Goal: Complete application form

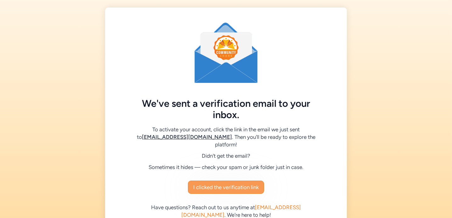
click at [241, 184] on span "I clicked the verification link" at bounding box center [225, 188] width 65 height 8
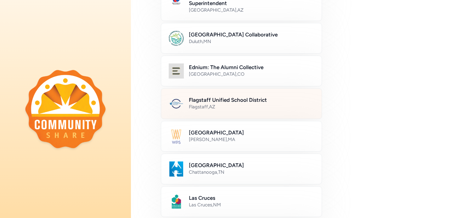
scroll to position [120, 0]
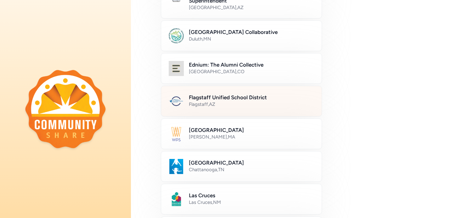
click at [219, 110] on div "Flagstaff Unified School District Flagstaff , [GEOGRAPHIC_DATA]" at bounding box center [241, 101] width 161 height 31
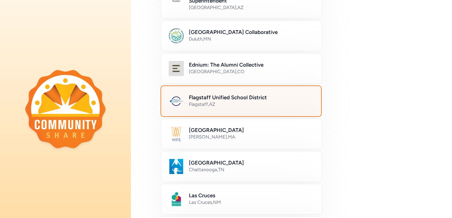
click at [223, 96] on h2 "Flagstaff Unified School District" at bounding box center [251, 98] width 125 height 8
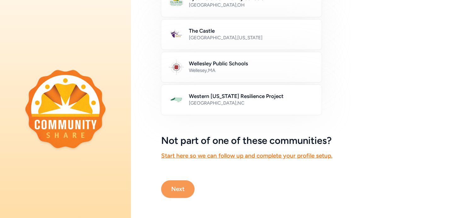
scroll to position [383, 0]
click at [179, 188] on button "Next" at bounding box center [177, 190] width 33 height 18
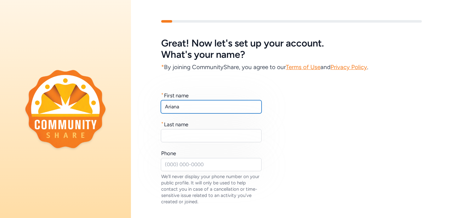
type input "Ariana"
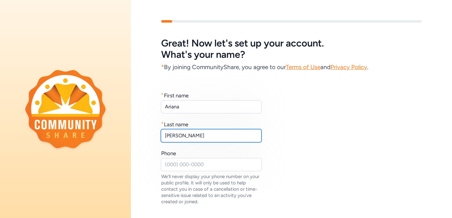
type input "[PERSON_NAME]"
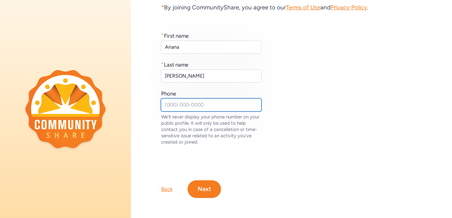
scroll to position [60, 0]
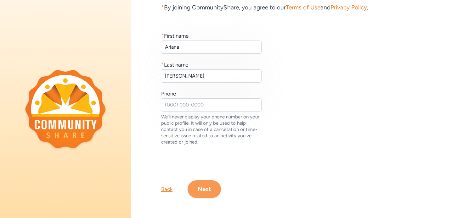
click at [198, 190] on button "Next" at bounding box center [204, 190] width 33 height 18
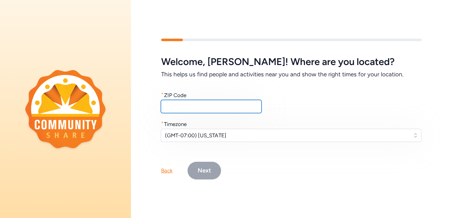
click at [200, 104] on input "text" at bounding box center [211, 106] width 101 height 13
type input "86004"
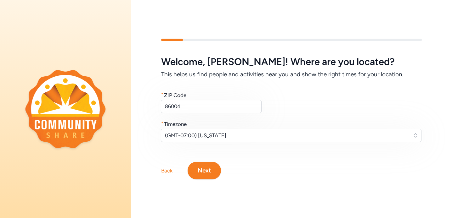
click at [204, 134] on span "(GMT-07:00) [US_STATE]" at bounding box center [287, 136] width 244 height 8
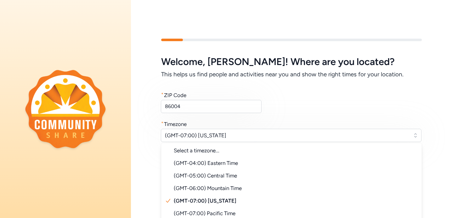
click at [231, 127] on div "* Timezone" at bounding box center [291, 125] width 261 height 8
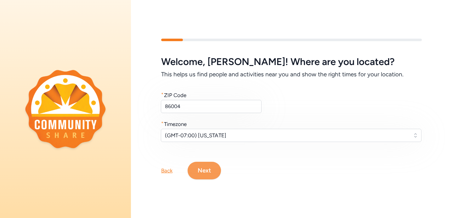
click at [211, 172] on button "Next" at bounding box center [204, 171] width 33 height 18
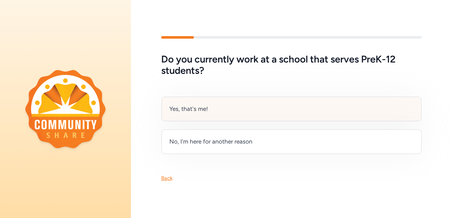
click at [236, 120] on div "Yes, that's me!" at bounding box center [291, 109] width 260 height 25
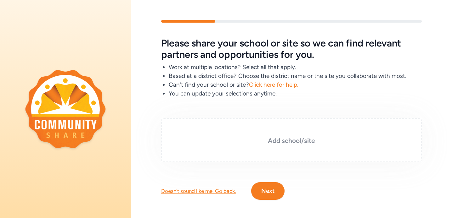
click at [259, 149] on div "Add school/site" at bounding box center [291, 140] width 261 height 44
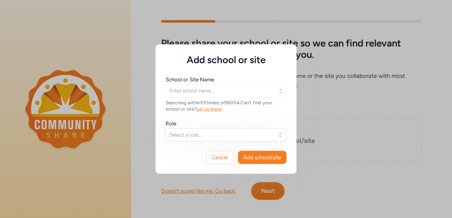
click at [224, 133] on span "Select a role..." at bounding box center [221, 135] width 104 height 8
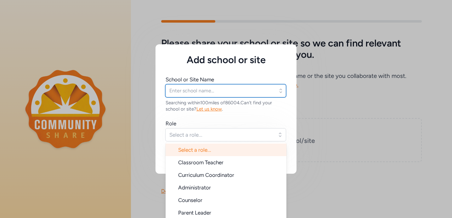
click at [228, 92] on input "text" at bounding box center [225, 90] width 121 height 13
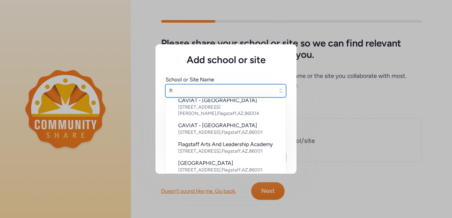
scroll to position [70, 0]
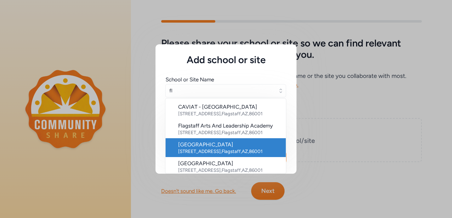
click at [220, 149] on div "[STREET_ADDRESS]" at bounding box center [229, 152] width 103 height 6
type input "[GEOGRAPHIC_DATA]"
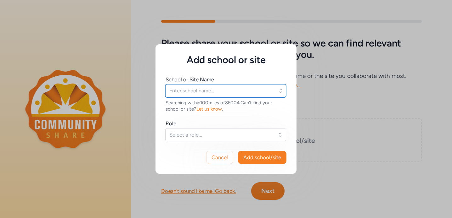
type input "[GEOGRAPHIC_DATA]"
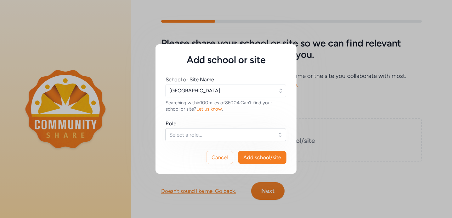
click at [221, 134] on span "Select a role..." at bounding box center [221, 135] width 104 height 8
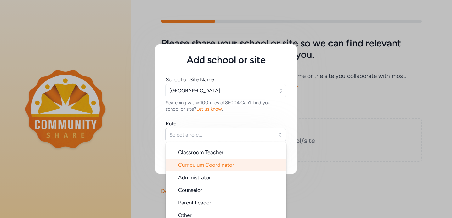
scroll to position [10, 0]
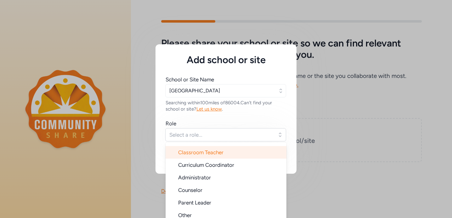
click at [211, 153] on span "Classroom Teacher" at bounding box center [200, 152] width 45 height 6
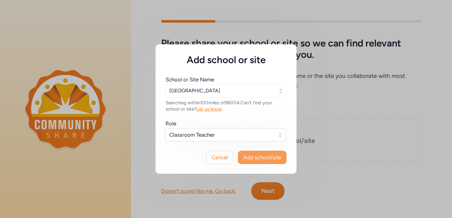
click at [258, 157] on span "Add school/site" at bounding box center [262, 158] width 38 height 8
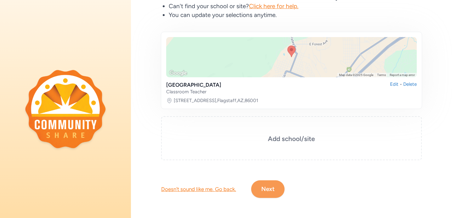
scroll to position [79, 0]
click at [261, 183] on button "Next" at bounding box center [267, 190] width 33 height 18
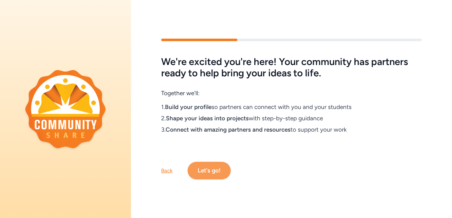
click at [213, 168] on button "Let's go!" at bounding box center [209, 171] width 43 height 18
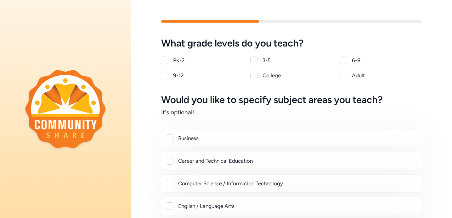
click at [180, 77] on div "9-12" at bounding box center [208, 76] width 70 height 8
checkbox input "true"
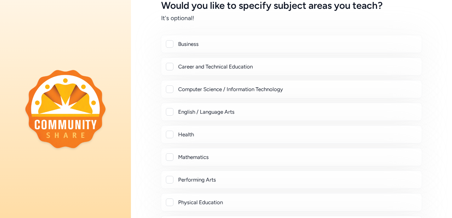
scroll to position [95, 0]
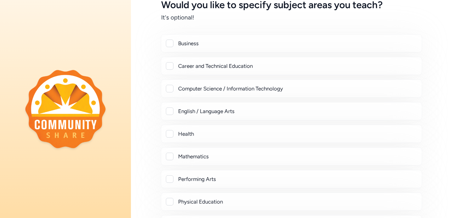
click at [169, 66] on div at bounding box center [170, 66] width 8 height 8
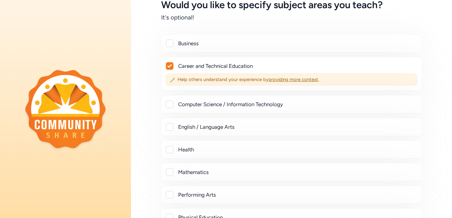
checkbox input "true"
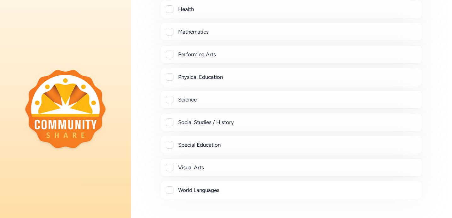
scroll to position [236, 0]
click at [169, 103] on div "Science" at bounding box center [291, 99] width 261 height 18
click at [170, 99] on div at bounding box center [170, 100] width 8 height 8
checkbox input "true"
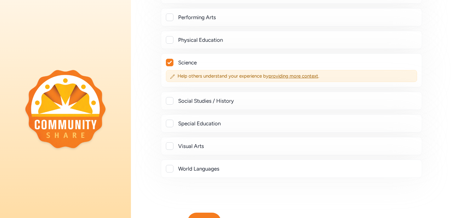
scroll to position [282, 0]
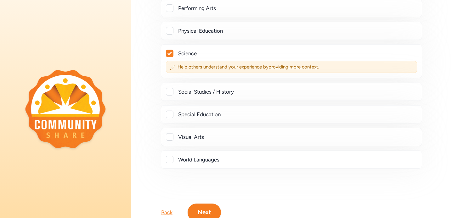
click at [171, 116] on div at bounding box center [170, 115] width 8 height 8
checkbox input "true"
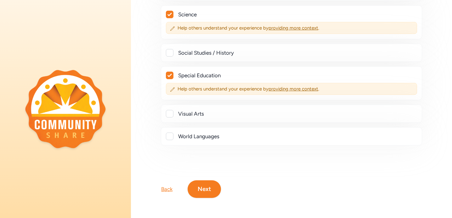
scroll to position [321, 0]
click at [196, 190] on button "Next" at bounding box center [204, 190] width 33 height 18
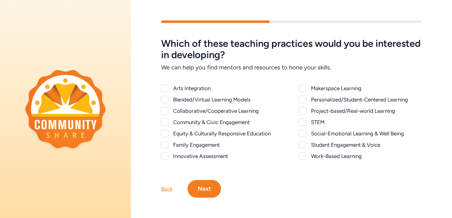
click at [165, 91] on div at bounding box center [165, 89] width 8 height 8
click at [164, 90] on icon at bounding box center [164, 88] width 4 height 3
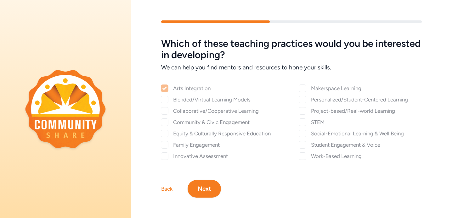
checkbox input "false"
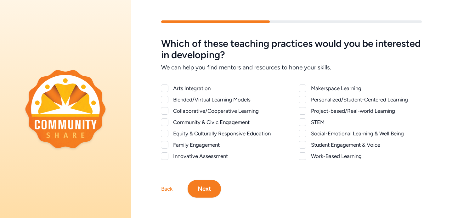
click at [163, 123] on div at bounding box center [165, 123] width 8 height 8
checkbox input "true"
click at [161, 134] on div at bounding box center [165, 134] width 8 height 8
click at [162, 134] on div at bounding box center [164, 133] width 7 height 7
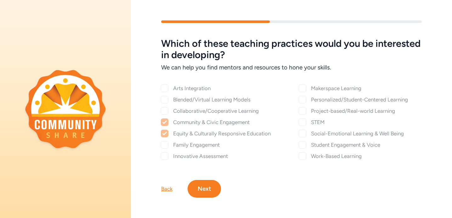
checkbox input "false"
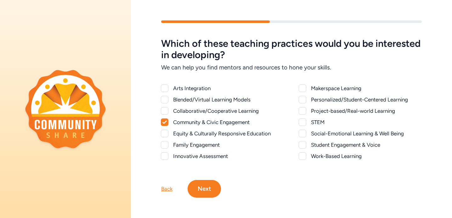
click at [165, 146] on div at bounding box center [165, 145] width 8 height 8
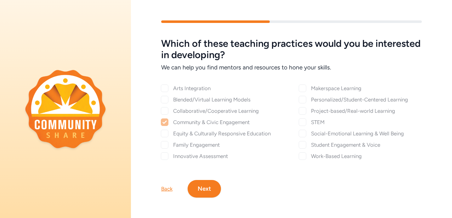
checkbox input "true"
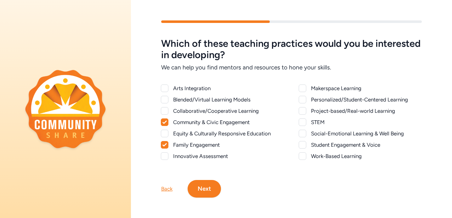
click at [302, 115] on div "Makerspace Learning Personalized/Student-Centered Learning Project-based/Real-w…" at bounding box center [360, 123] width 123 height 76
click at [302, 111] on div at bounding box center [303, 111] width 8 height 8
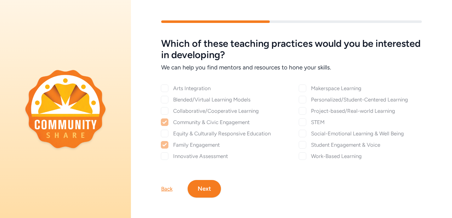
checkbox input "true"
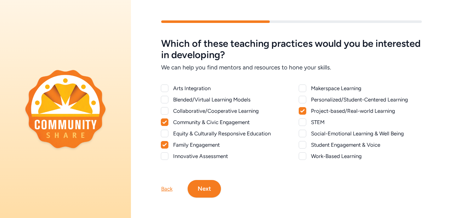
click at [305, 135] on div at bounding box center [303, 134] width 8 height 8
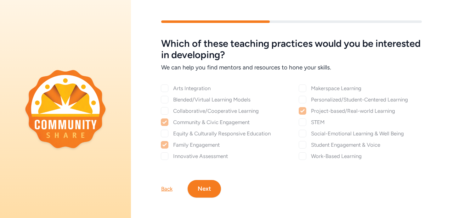
checkbox input "true"
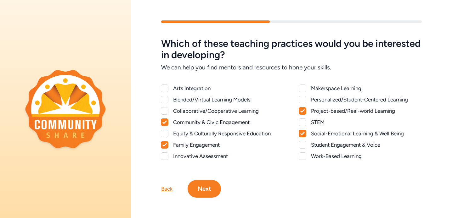
click at [304, 149] on div "Makerspace Learning Personalized/Student-Centered Learning Project-based/Real-w…" at bounding box center [360, 123] width 123 height 76
click at [299, 146] on div at bounding box center [303, 145] width 8 height 8
checkbox input "true"
click at [205, 186] on button "Next" at bounding box center [204, 189] width 33 height 18
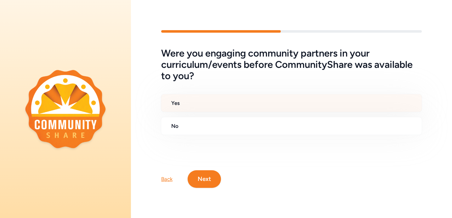
click at [210, 103] on h2 "Yes" at bounding box center [293, 103] width 245 height 8
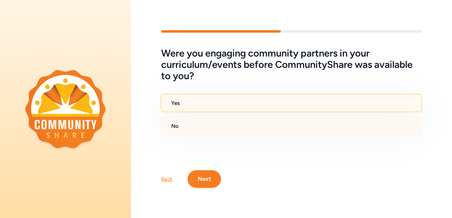
click at [202, 127] on h2 "No" at bounding box center [293, 126] width 245 height 8
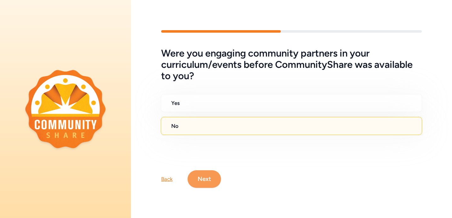
click at [201, 178] on button "Next" at bounding box center [204, 180] width 33 height 18
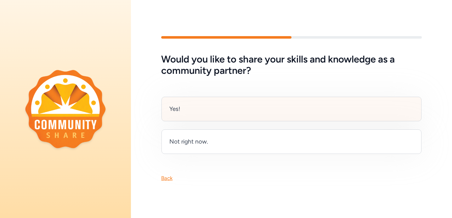
click at [217, 115] on div "Yes!" at bounding box center [291, 109] width 260 height 25
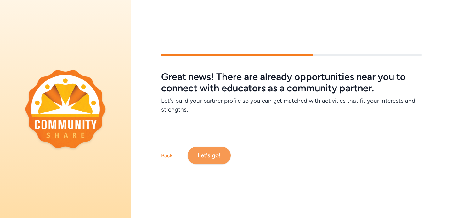
click at [209, 161] on button "Let's go!" at bounding box center [209, 156] width 43 height 18
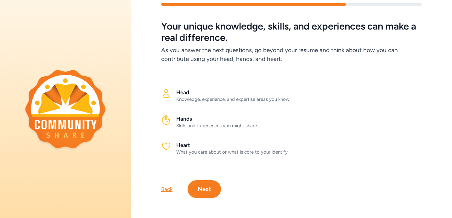
scroll to position [17, 0]
click at [162, 144] on icon at bounding box center [166, 147] width 10 height 10
click at [166, 146] on icon at bounding box center [166, 147] width 10 height 10
click at [166, 125] on div at bounding box center [166, 122] width 10 height 14
click at [200, 182] on button "Next" at bounding box center [204, 190] width 33 height 18
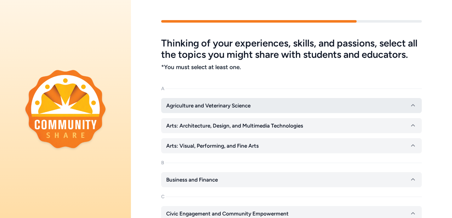
click at [221, 106] on span "Agriculture and Veterinary Science" at bounding box center [208, 106] width 84 height 8
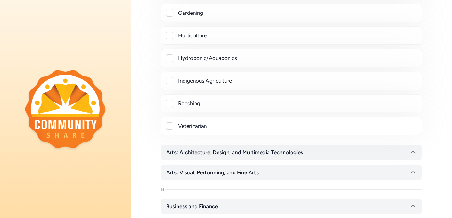
scroll to position [192, 0]
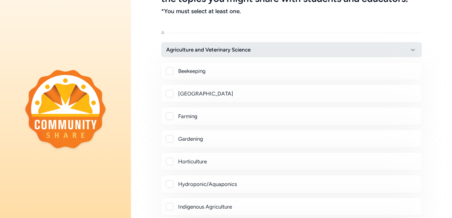
click at [185, 56] on button "Agriculture and Veterinary Science" at bounding box center [291, 49] width 261 height 15
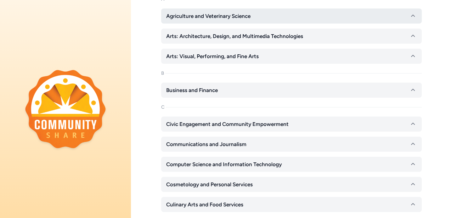
scroll to position [90, 0]
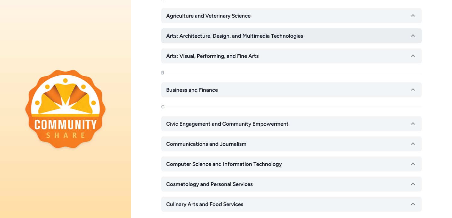
click at [194, 33] on span "Arts: Architecture, Design, and Multimedia Technologies" at bounding box center [234, 36] width 137 height 8
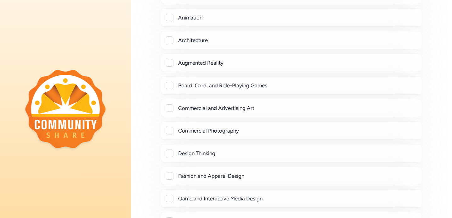
scroll to position [175, 0]
click at [203, 85] on div "Board, Card, and Role-Playing Games" at bounding box center [297, 86] width 239 height 8
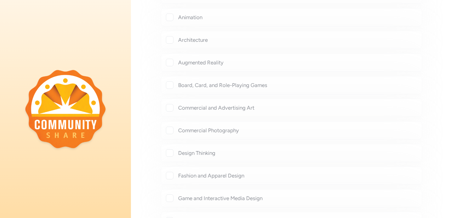
checkbox input "true"
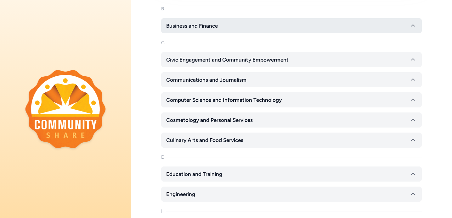
scroll to position [744, 0]
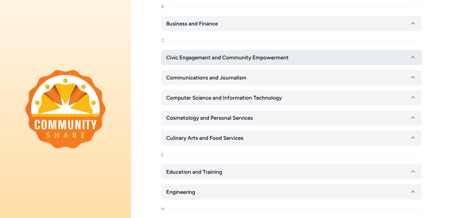
click at [222, 57] on span "Civic Engagement and Community Empowerment" at bounding box center [227, 58] width 122 height 8
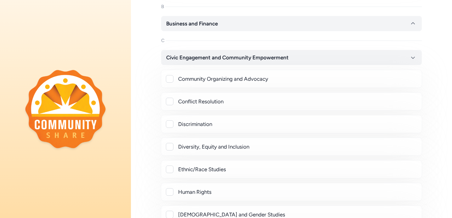
click at [164, 78] on div "Community Organizing and Advocacy" at bounding box center [291, 79] width 261 height 18
click at [167, 78] on div at bounding box center [170, 79] width 8 height 8
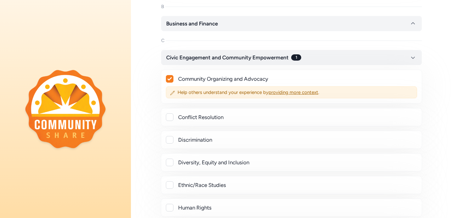
click at [168, 79] on icon at bounding box center [169, 78] width 4 height 3
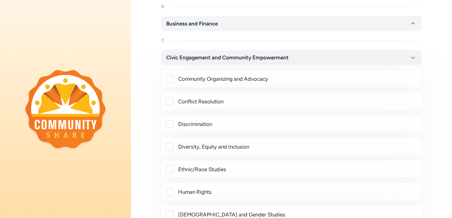
checkbox input "false"
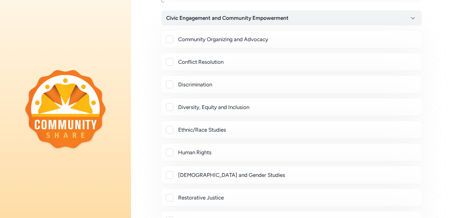
scroll to position [785, 0]
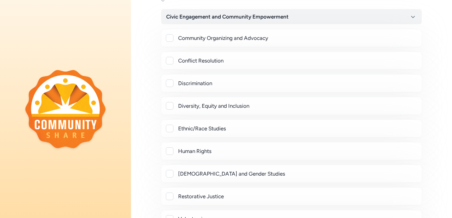
click at [168, 108] on div at bounding box center [170, 106] width 8 height 8
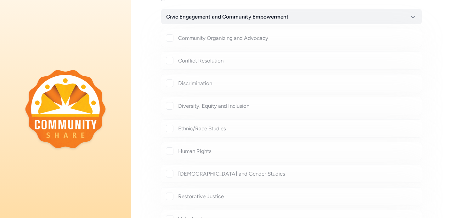
checkbox input "true"
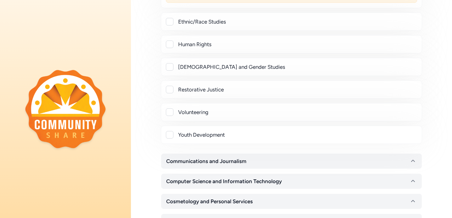
scroll to position [908, 0]
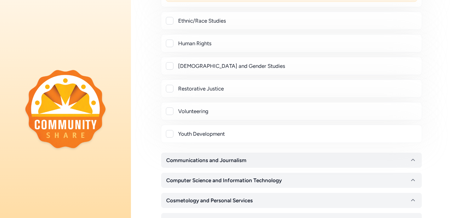
click at [167, 112] on div at bounding box center [170, 112] width 8 height 8
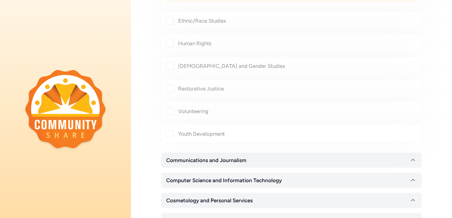
checkbox input "true"
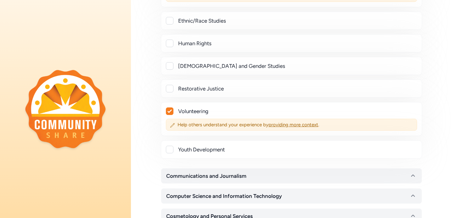
click at [170, 150] on div at bounding box center [170, 150] width 8 height 8
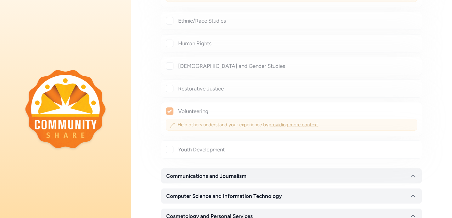
checkbox input "true"
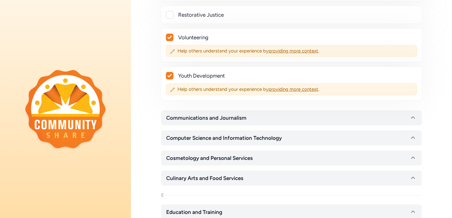
scroll to position [991, 0]
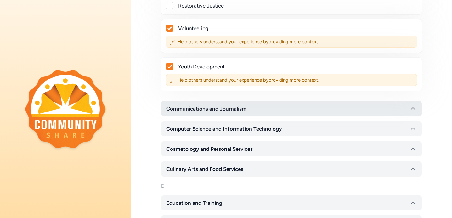
click at [192, 109] on span "Communications and Journalism" at bounding box center [206, 109] width 80 height 8
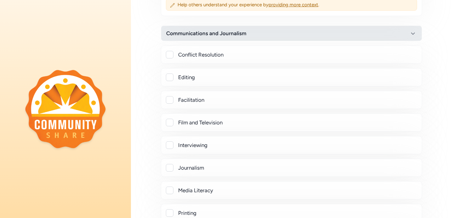
scroll to position [1069, 0]
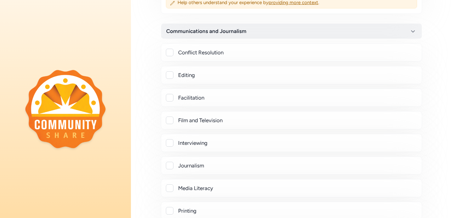
click at [168, 53] on div at bounding box center [170, 53] width 8 height 8
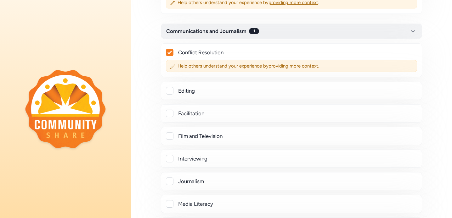
click at [168, 48] on div "Conflict Resolution Help others understand your experience by providing more co…" at bounding box center [291, 60] width 261 height 34
click at [169, 53] on icon at bounding box center [169, 53] width 4 height 4
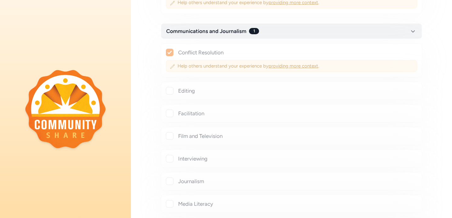
checkbox input "false"
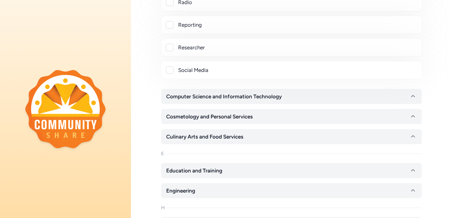
scroll to position [1369, 0]
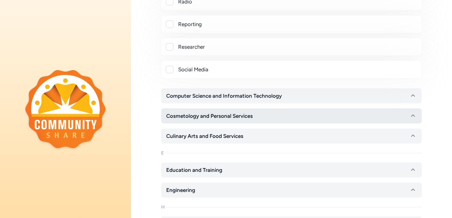
click at [196, 114] on span "Cosmetology and Personal Services" at bounding box center [209, 116] width 87 height 8
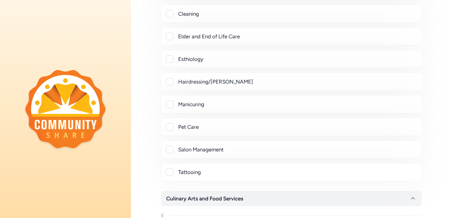
scroll to position [1516, 0]
click at [169, 128] on div at bounding box center [170, 127] width 8 height 8
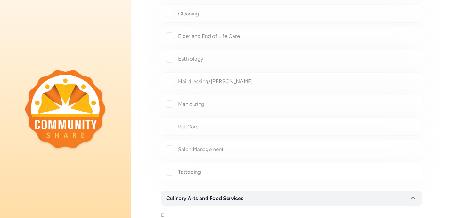
checkbox input "true"
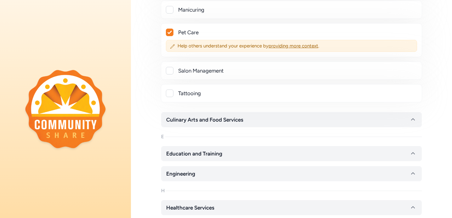
scroll to position [1616, 0]
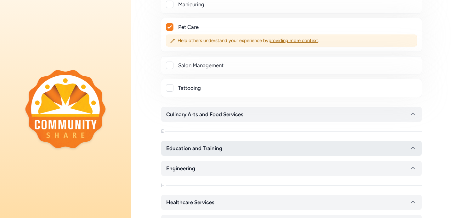
click at [190, 144] on button "Education and Training" at bounding box center [291, 148] width 261 height 15
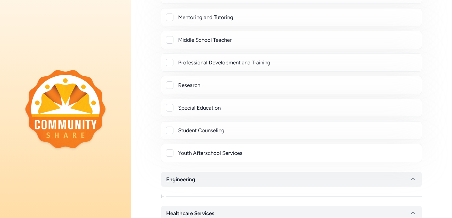
scroll to position [2154, 0]
click at [170, 110] on div at bounding box center [170, 108] width 8 height 8
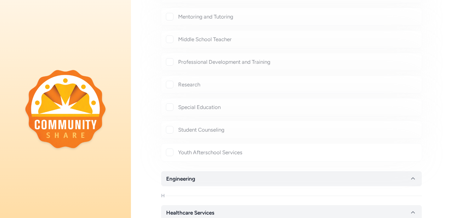
checkbox input "true"
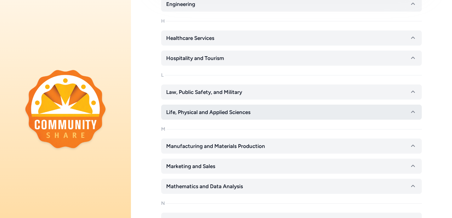
scroll to position [2346, 0]
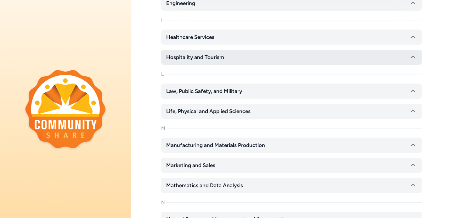
click at [207, 50] on button "Hospitality and Tourism" at bounding box center [291, 57] width 261 height 15
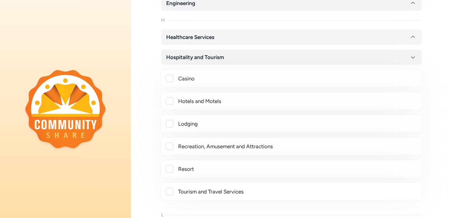
scroll to position [2383, 0]
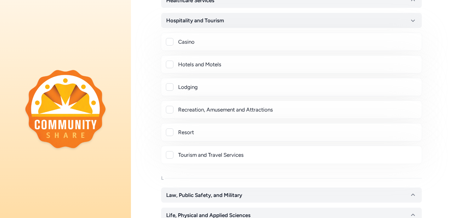
click at [218, 108] on div "Recreation, Amusement and Attractions" at bounding box center [297, 110] width 239 height 8
checkbox input "true"
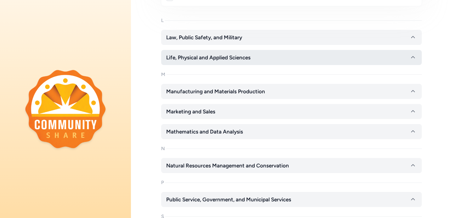
scroll to position [2557, 0]
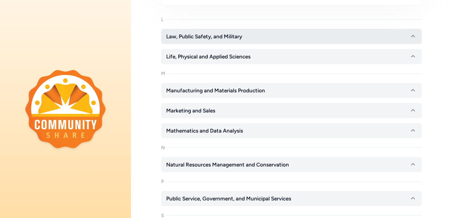
click at [240, 34] on span "Law, Public Safety, and Military" at bounding box center [204, 37] width 76 height 8
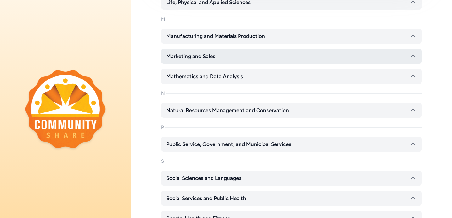
scroll to position [2924, 0]
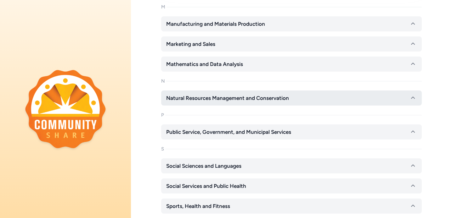
click at [209, 97] on span "Natural Resources Management and Conservation" at bounding box center [227, 98] width 123 height 8
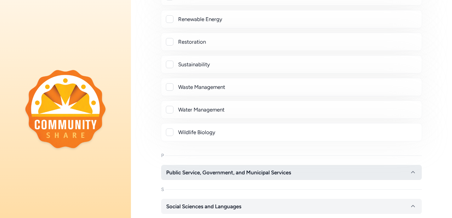
click at [196, 171] on span "Public Service, Government, and Municipal Services" at bounding box center [228, 173] width 125 height 8
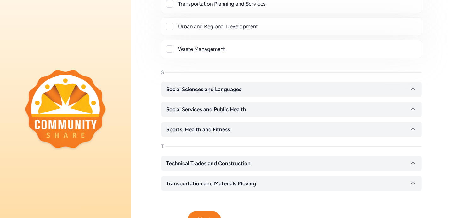
scroll to position [3716, 0]
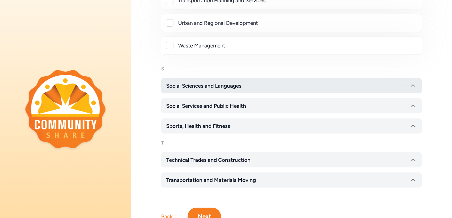
click at [204, 85] on span "Social Sciences and Languages" at bounding box center [203, 86] width 75 height 8
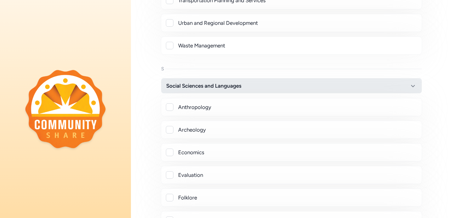
click at [203, 87] on span "Social Sciences and Languages" at bounding box center [203, 86] width 75 height 8
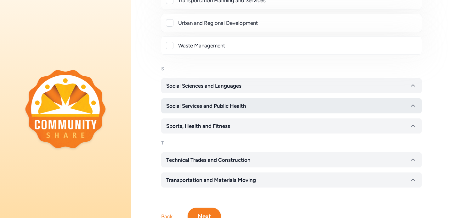
click at [204, 107] on span "Social Services and Public Health" at bounding box center [206, 106] width 80 height 8
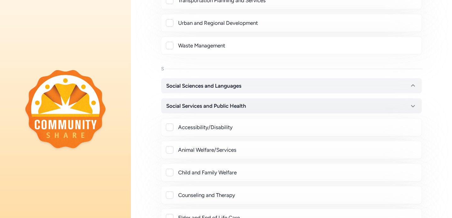
click at [204, 152] on div "Animal Welfare/Services" at bounding box center [297, 150] width 239 height 8
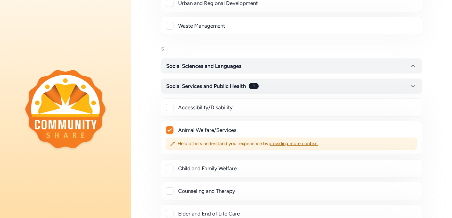
scroll to position [3742, 0]
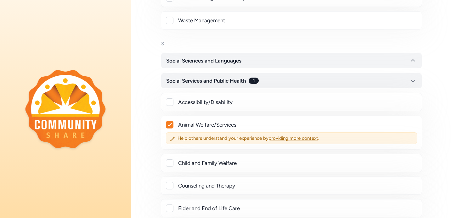
click at [198, 124] on div "Animal Welfare/Services" at bounding box center [297, 125] width 239 height 8
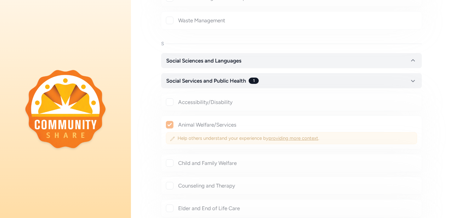
checkbox input "false"
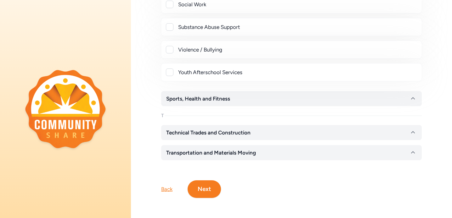
scroll to position [4157, 0]
click at [206, 196] on button "Next" at bounding box center [204, 190] width 33 height 18
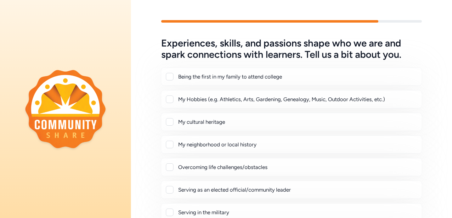
click at [169, 75] on div at bounding box center [170, 77] width 8 height 8
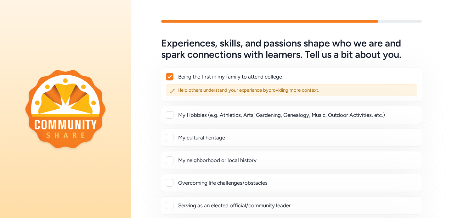
click at [169, 71] on div "Being the first in my family to attend college Help others understand your expe…" at bounding box center [291, 85] width 261 height 34
click at [169, 76] on icon at bounding box center [169, 77] width 4 height 4
checkbox input "false"
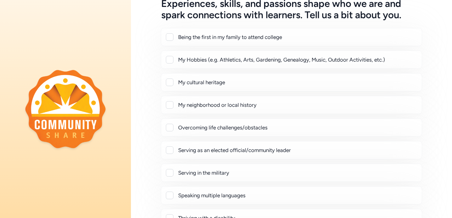
scroll to position [42, 0]
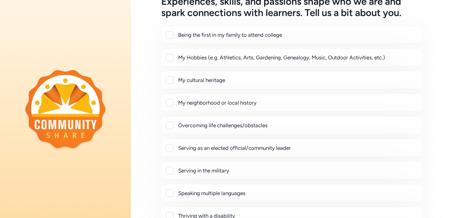
click at [168, 56] on div at bounding box center [170, 58] width 8 height 8
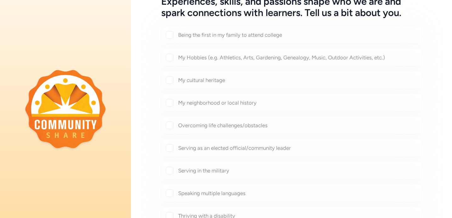
checkbox input "true"
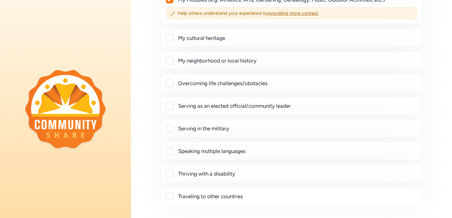
scroll to position [108, 0]
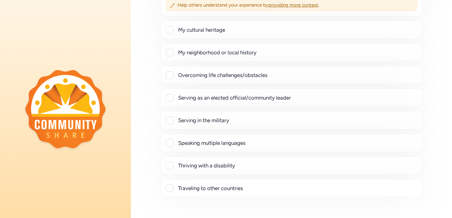
click at [169, 77] on div at bounding box center [170, 75] width 8 height 8
checkbox input "true"
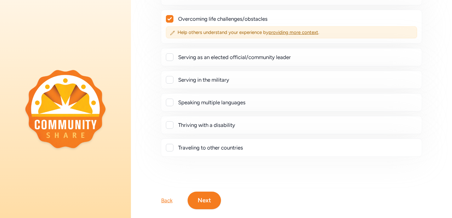
scroll to position [170, 0]
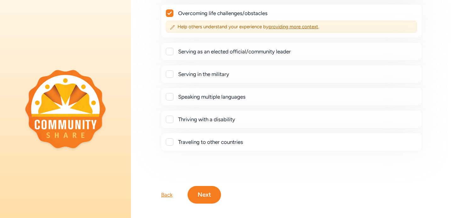
click at [170, 119] on div at bounding box center [170, 120] width 8 height 8
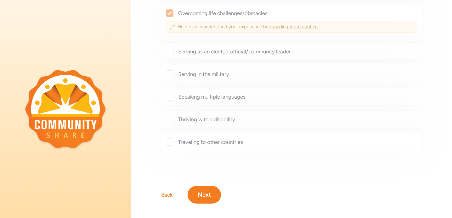
checkbox input "true"
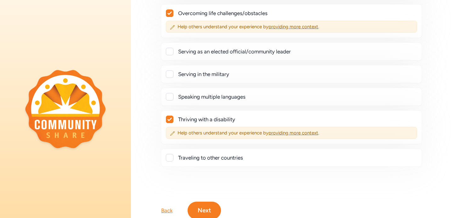
click at [172, 155] on div at bounding box center [170, 158] width 8 height 8
checkbox input "true"
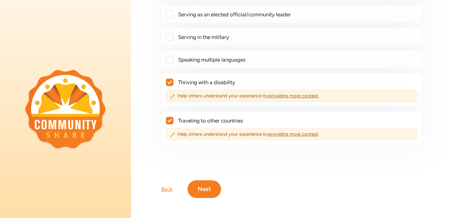
scroll to position [207, 0]
click at [194, 188] on button "Next" at bounding box center [204, 190] width 33 height 18
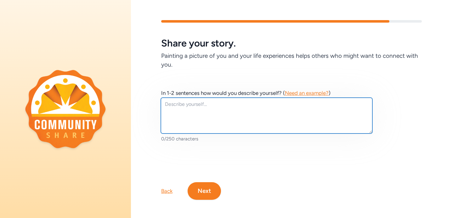
click at [253, 127] on textarea at bounding box center [266, 116] width 211 height 36
type textarea "I"
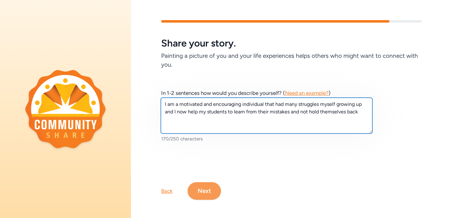
type textarea "I am a motivated and encouraging individual that had many struggles myself grow…"
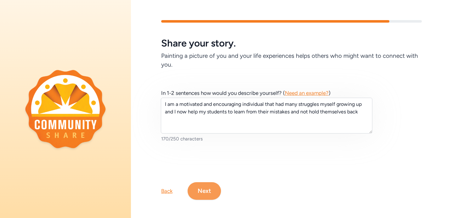
click at [206, 189] on button "Next" at bounding box center [204, 192] width 33 height 18
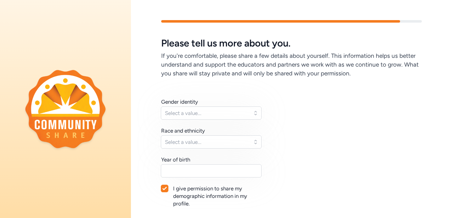
click at [193, 116] on span "Select a value..." at bounding box center [207, 114] width 84 height 8
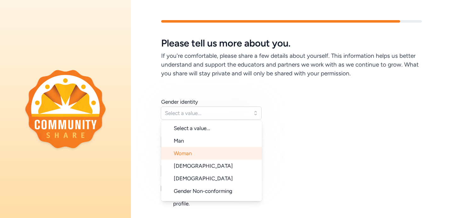
click at [193, 155] on li "Woman" at bounding box center [211, 153] width 101 height 13
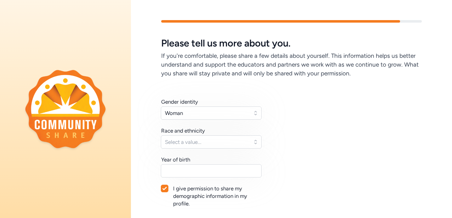
click at [194, 145] on span "Select a value..." at bounding box center [207, 142] width 84 height 8
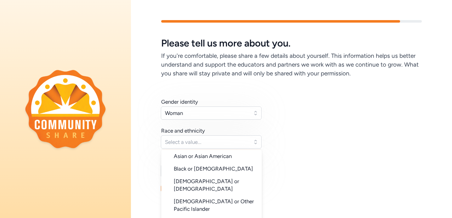
scroll to position [44, 0]
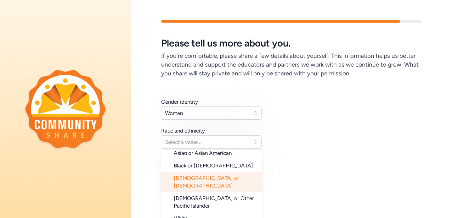
click at [199, 175] on span "[DEMOGRAPHIC_DATA] or [DEMOGRAPHIC_DATA]" at bounding box center [206, 182] width 65 height 14
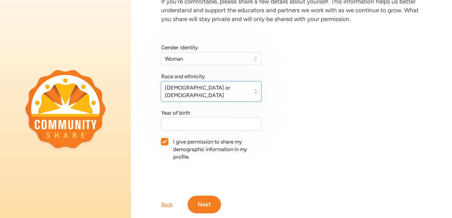
scroll to position [58, 0]
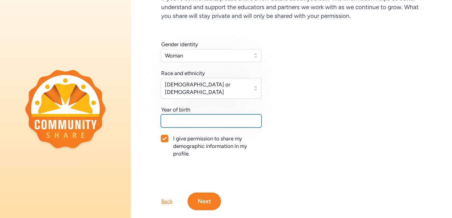
click at [220, 115] on input "text" at bounding box center [211, 121] width 101 height 13
type input "2000"
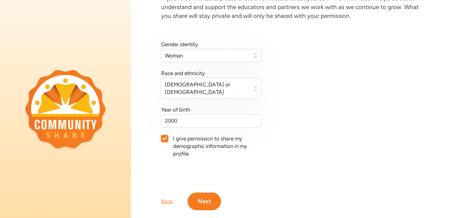
click at [164, 136] on div at bounding box center [164, 146] width 7 height 23
click at [164, 135] on div at bounding box center [164, 138] width 7 height 7
checkbox input "false"
click at [204, 201] on button "Next" at bounding box center [204, 202] width 33 height 18
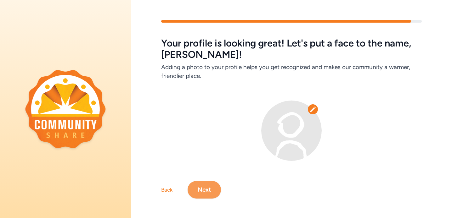
click at [206, 192] on button "Next" at bounding box center [204, 190] width 33 height 18
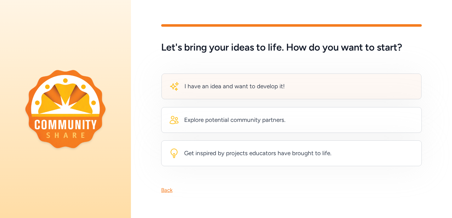
click at [209, 86] on div "I have an idea and want to develop it!" at bounding box center [234, 86] width 100 height 9
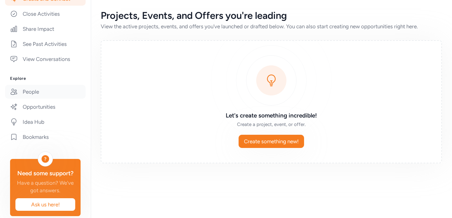
scroll to position [163, 0]
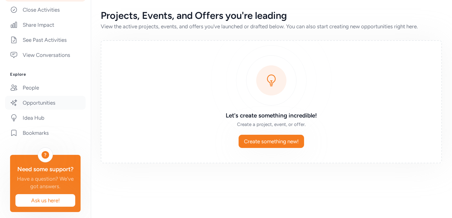
click at [47, 104] on link "Opportunities" at bounding box center [45, 103] width 81 height 14
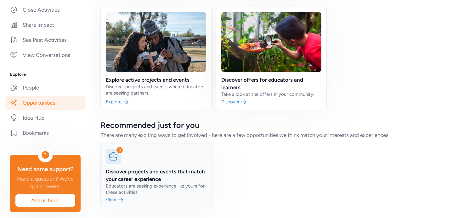
scroll to position [41, 0]
click at [347, 62] on div "Explore active projects and events Discover projects and events where educators…" at bounding box center [271, 58] width 341 height 103
